Goal: Transaction & Acquisition: Purchase product/service

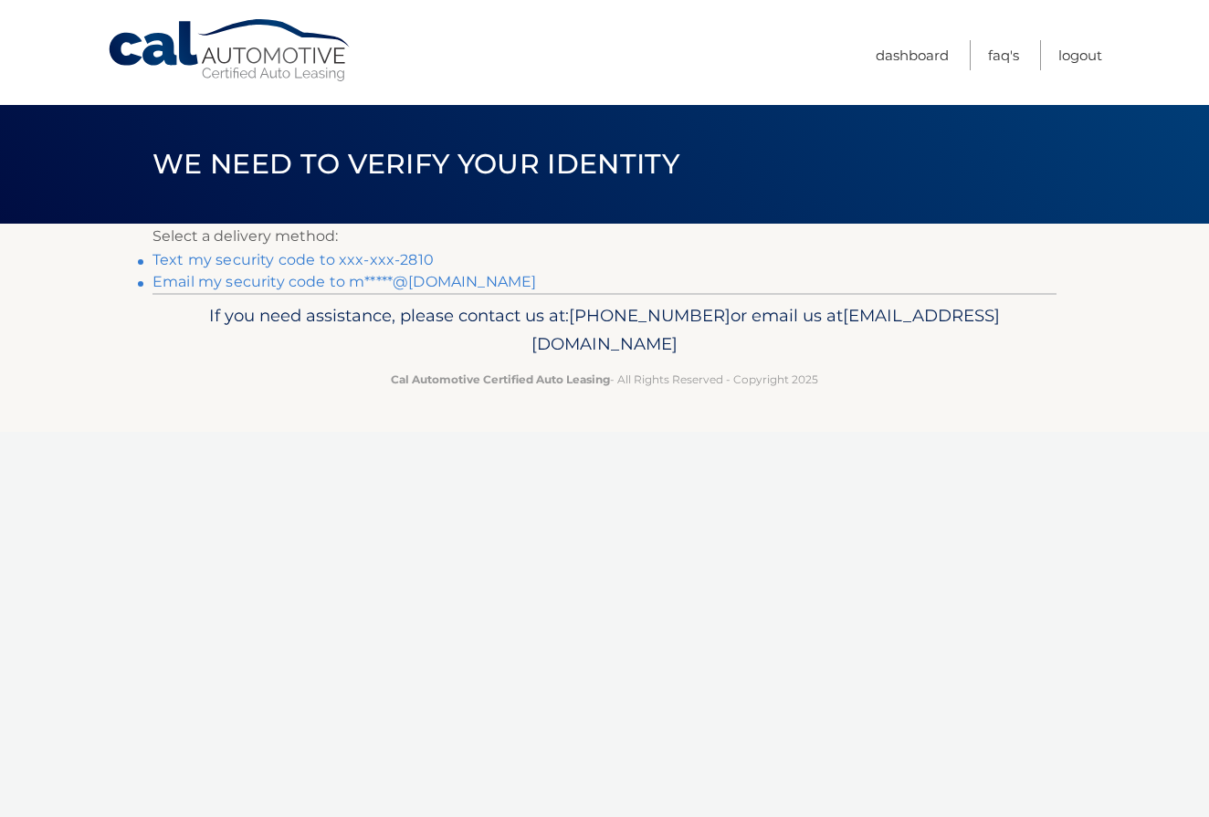
click at [330, 281] on link "Email my security code to m*****@[DOMAIN_NAME]" at bounding box center [343, 281] width 383 height 17
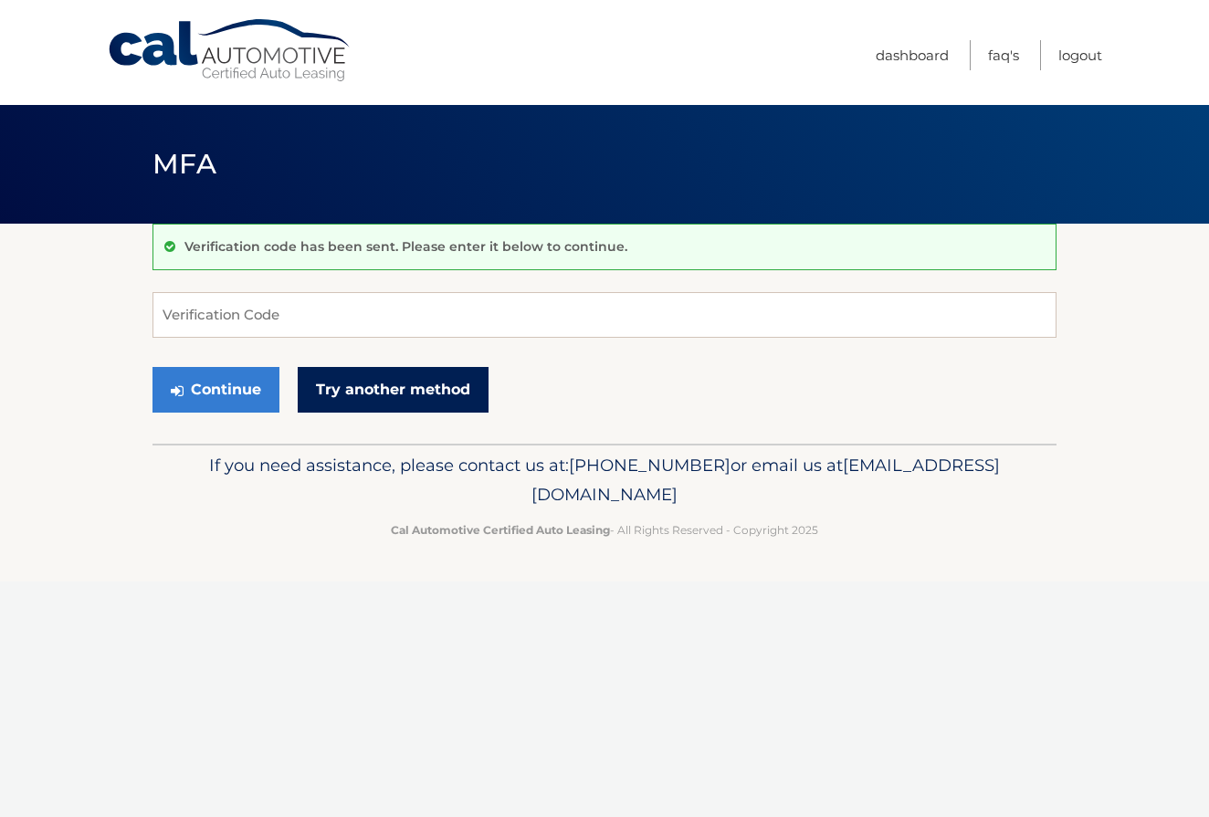
click at [366, 383] on link "Try another method" at bounding box center [393, 390] width 191 height 46
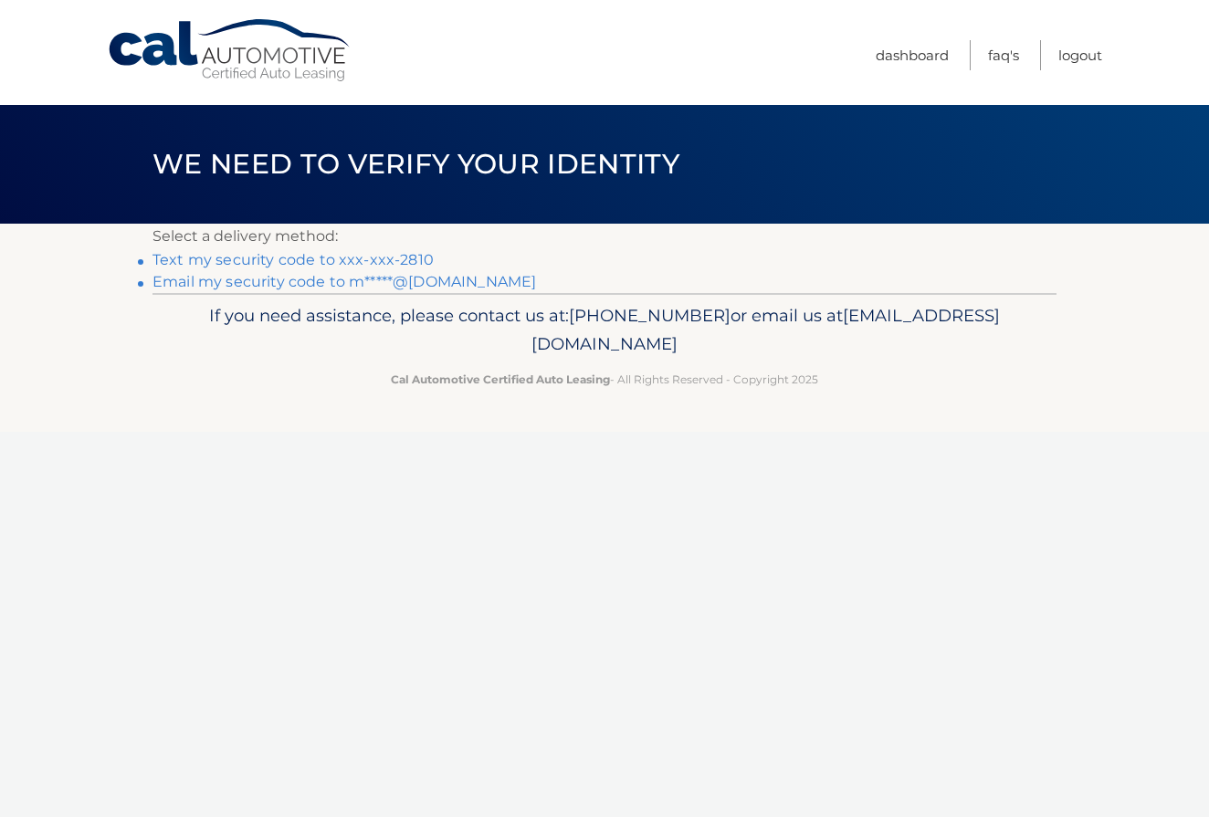
click at [310, 280] on link "Email my security code to m*****@[DOMAIN_NAME]" at bounding box center [343, 281] width 383 height 17
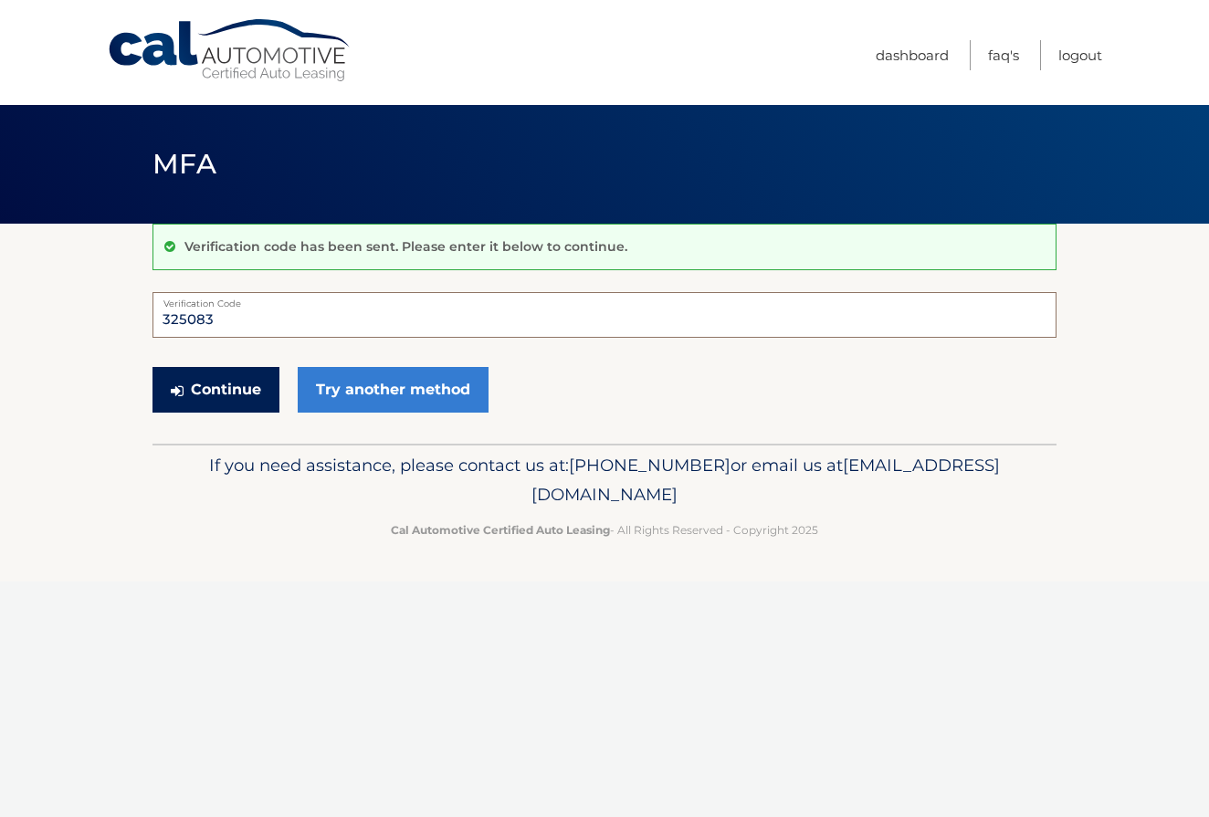
type input "325083"
click at [210, 391] on button "Continue" at bounding box center [215, 390] width 127 height 46
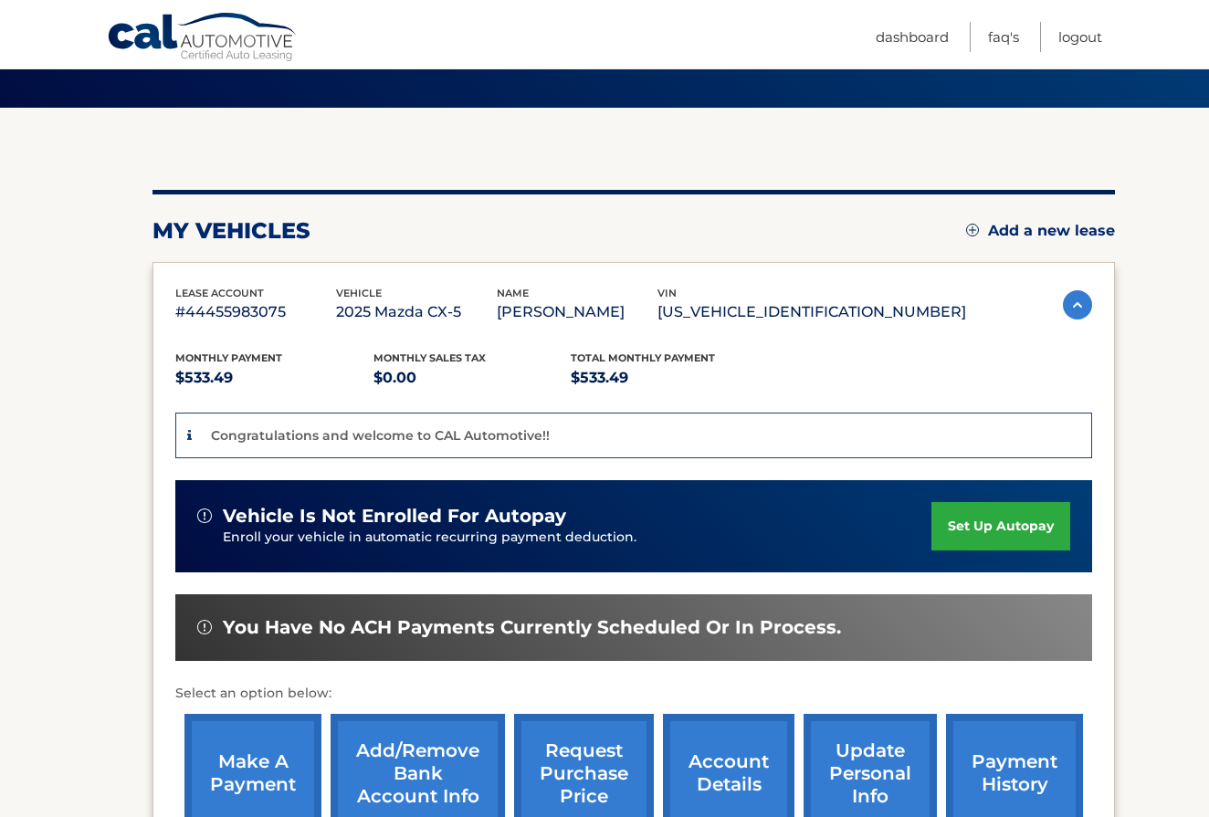
scroll to position [132, 0]
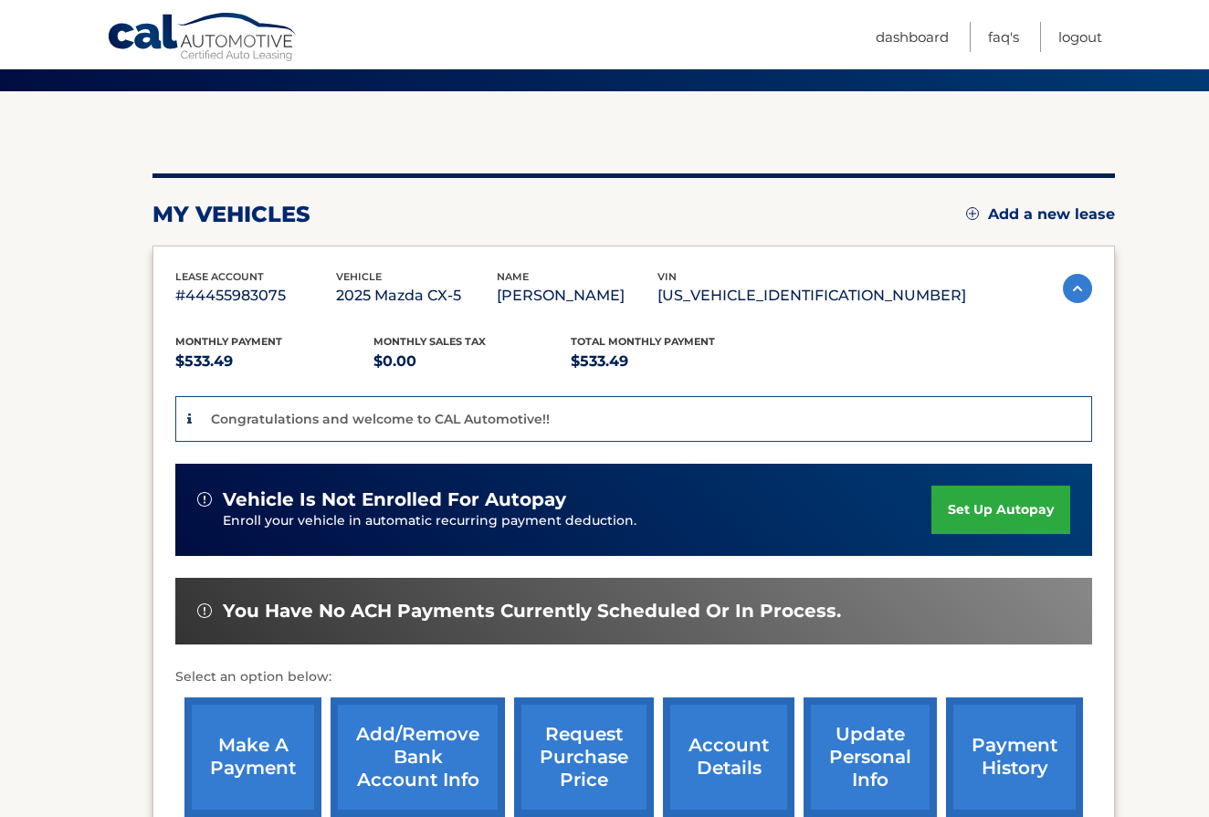
click at [257, 768] on link "make a payment" at bounding box center [252, 757] width 137 height 120
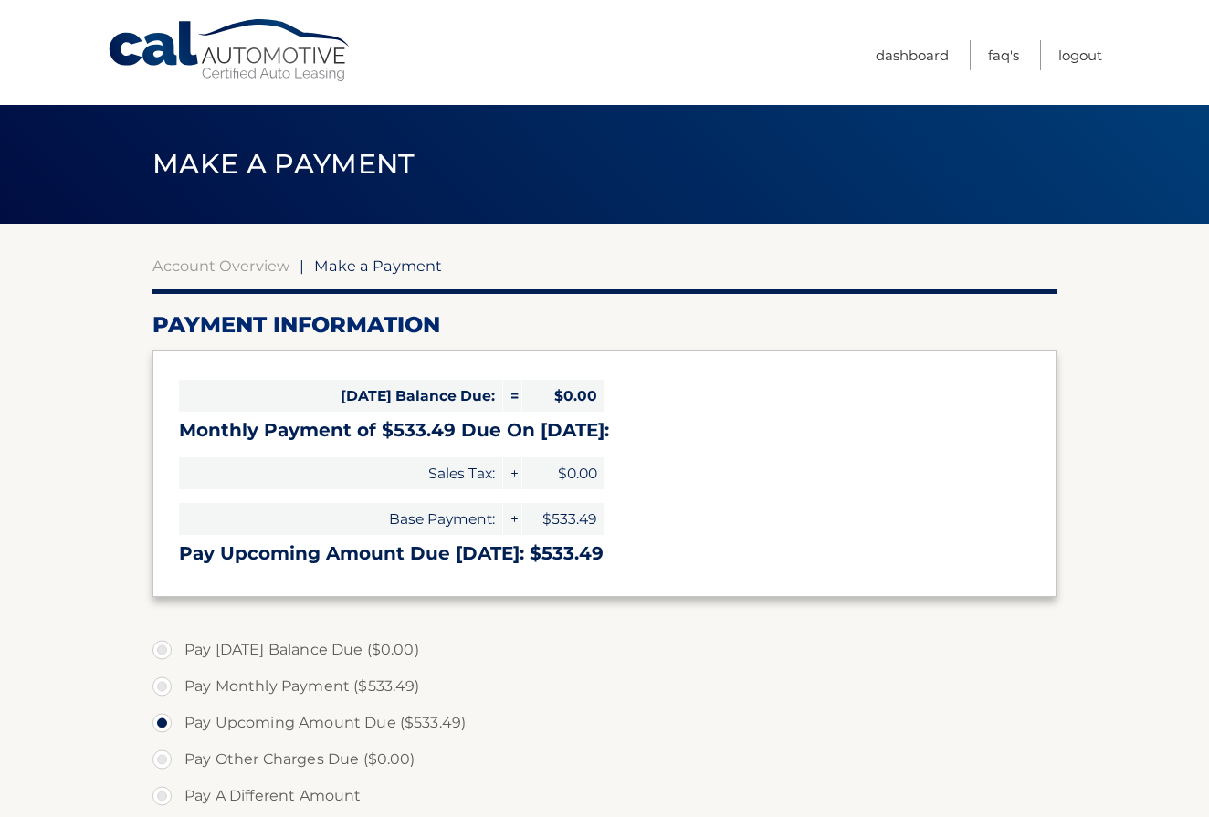
select select "MDNlM2Y4N2MtMDNhMy00NGYyLWJiOWItMTgxMjhjZjYwYjM0"
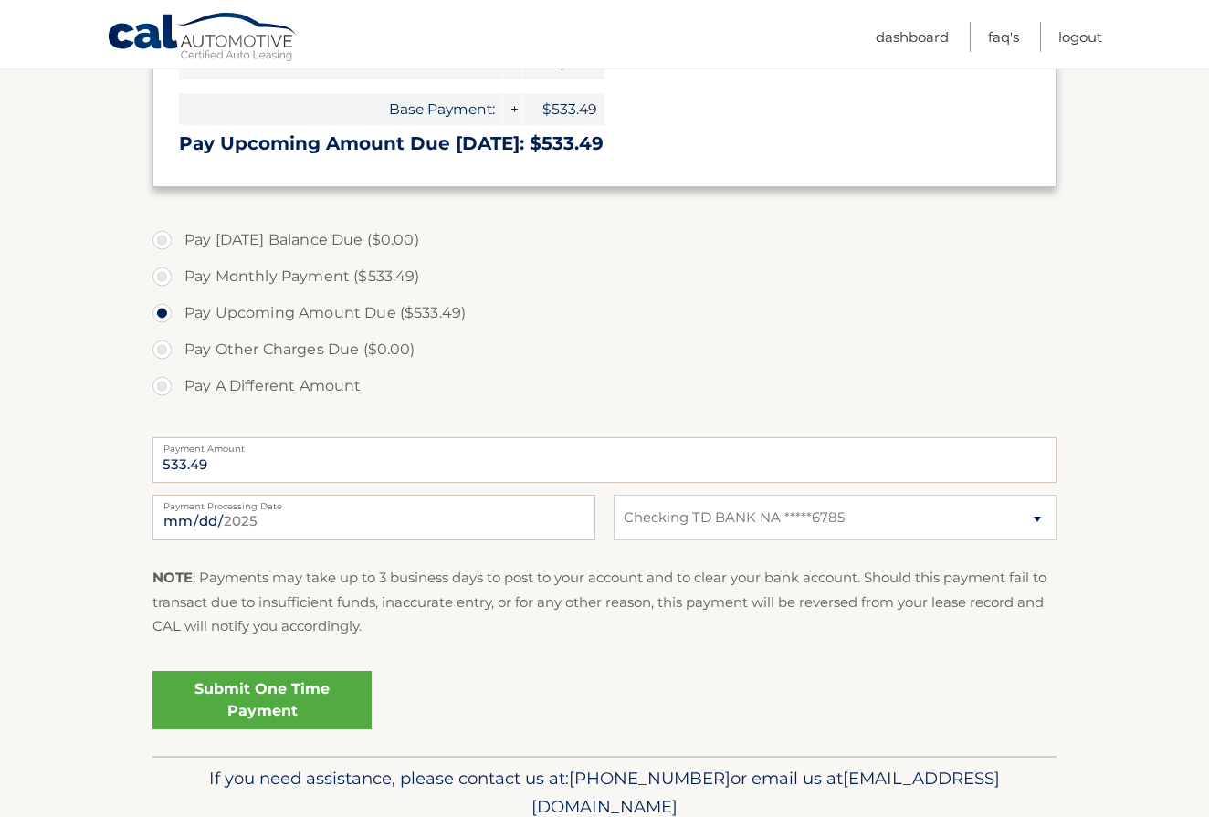
scroll to position [410, 0]
click at [271, 516] on input "[DATE]" at bounding box center [373, 518] width 443 height 46
type input "[DATE]"
click at [528, 650] on fieldset "Pay [DATE] Balance Due ($0.00) Pay Monthly Payment ($533.49) Pay Upcoming Amoun…" at bounding box center [604, 486] width 904 height 540
click at [257, 697] on link "Submit One Time Payment" at bounding box center [261, 700] width 219 height 58
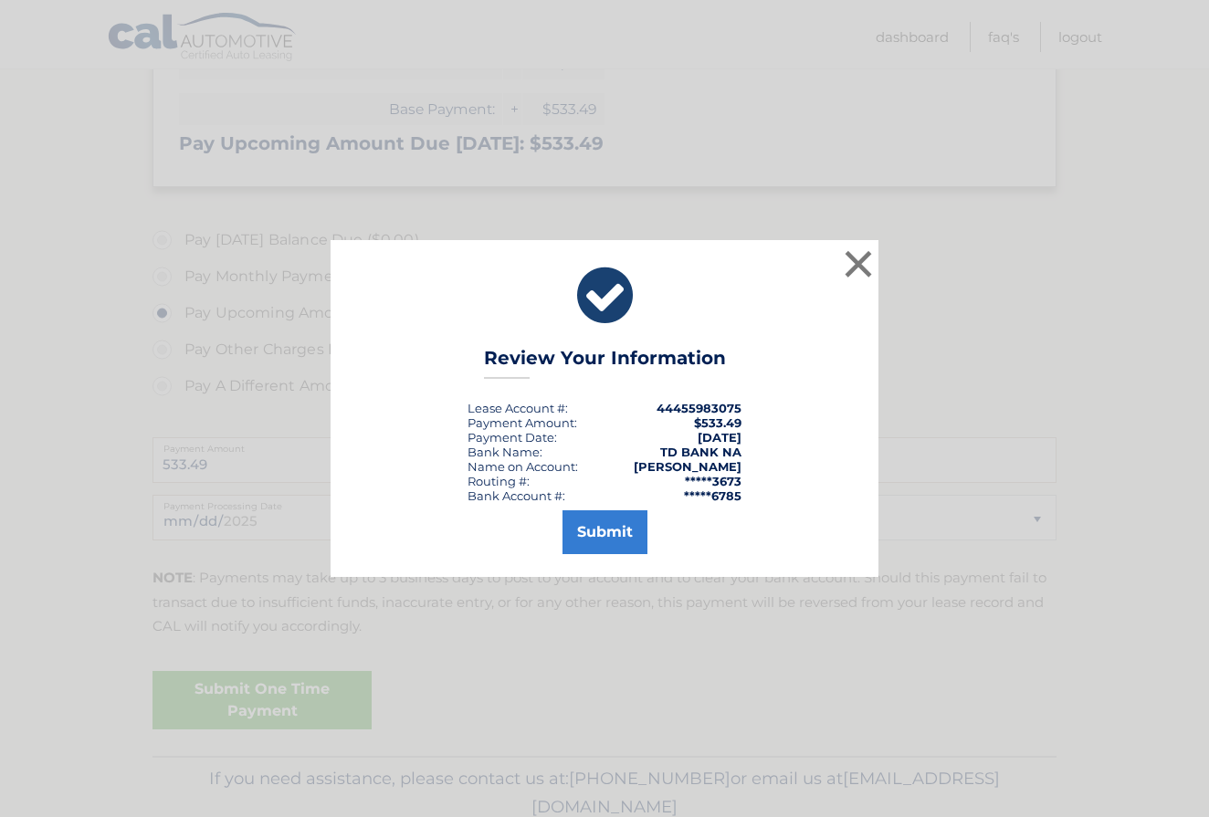
click at [604, 520] on button "Submit" at bounding box center [604, 532] width 85 height 44
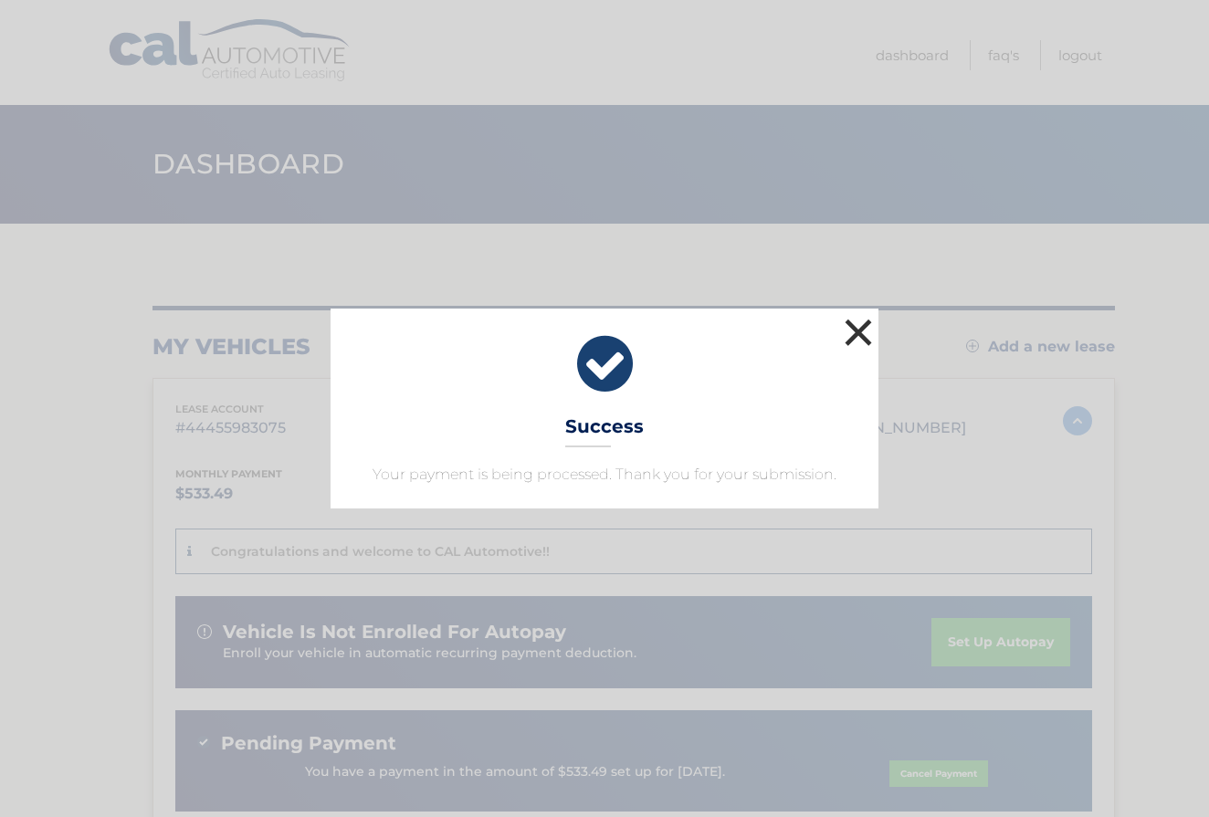
click at [863, 335] on button "×" at bounding box center [858, 332] width 37 height 37
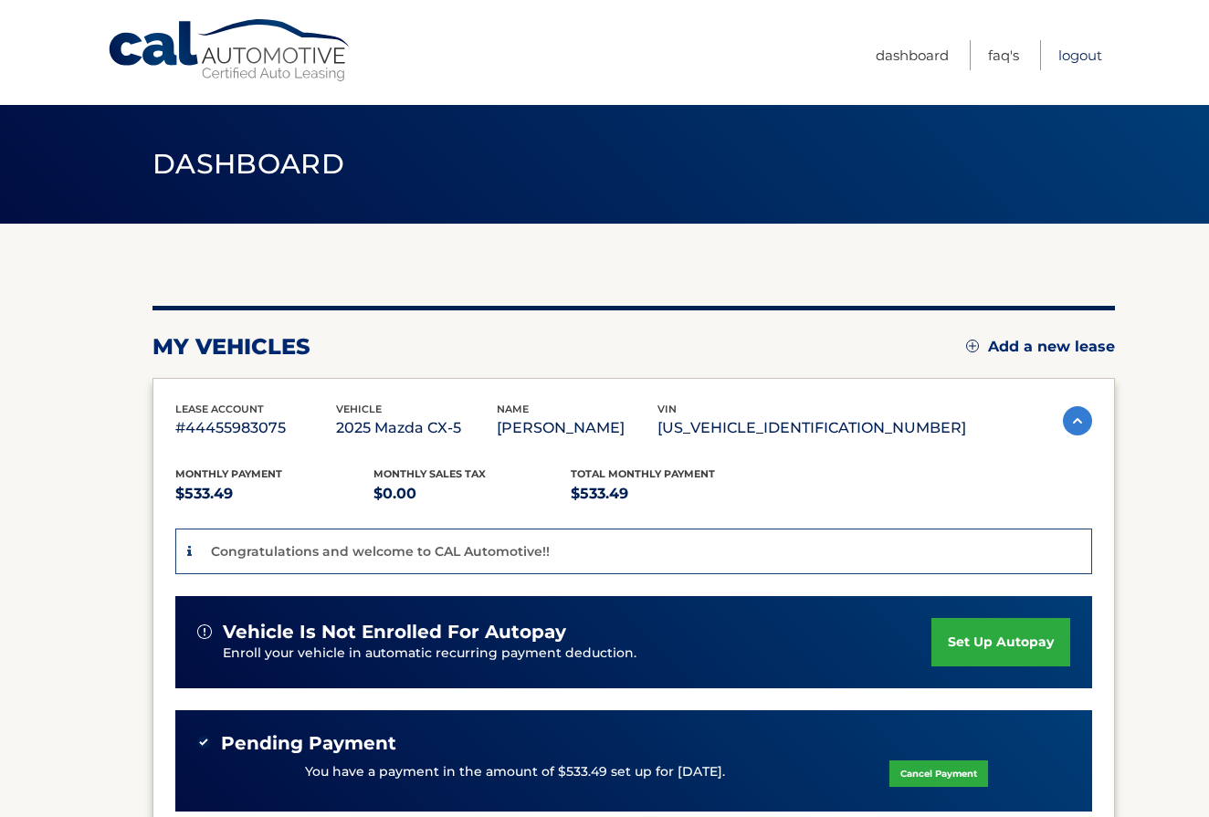
click at [1065, 55] on link "Logout" at bounding box center [1080, 55] width 44 height 30
